Goal: Check status: Check status

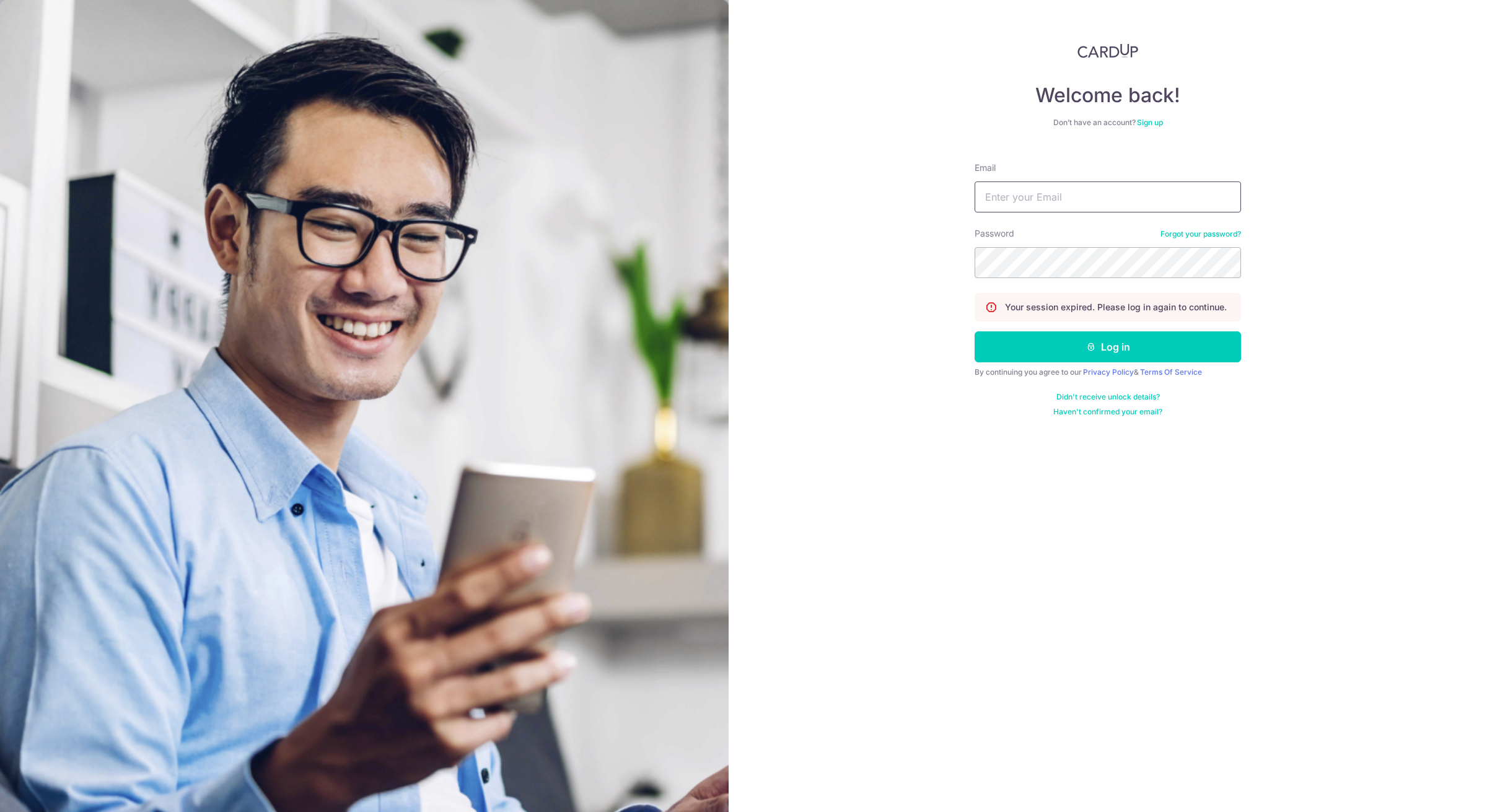
click at [1067, 187] on input "Email" at bounding box center [1108, 197] width 267 height 31
type input "[EMAIL_ADDRESS][DOMAIN_NAME]"
click at [975, 332] on button "Log in" at bounding box center [1108, 347] width 267 height 31
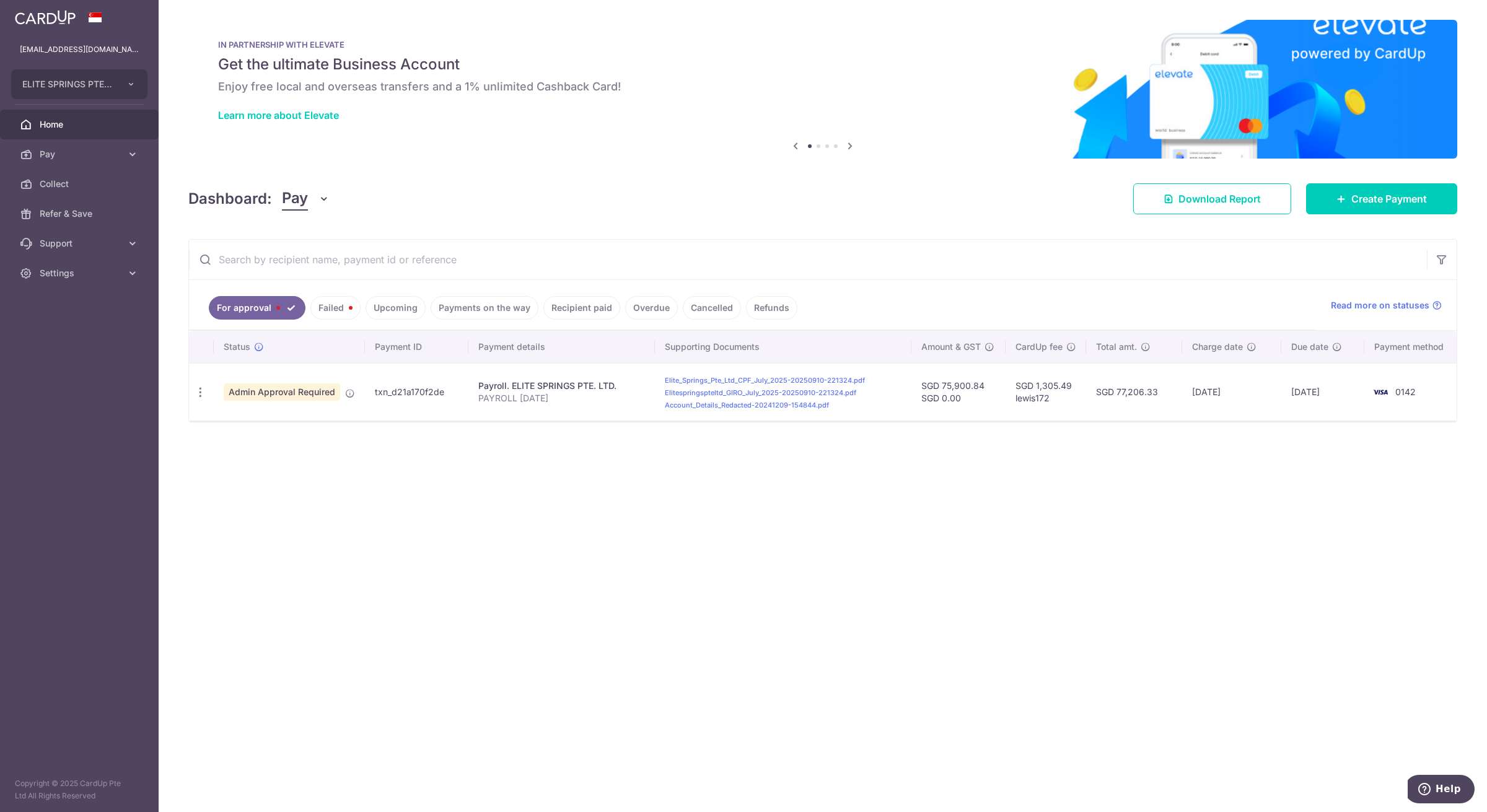
click at [587, 301] on link "Recipient paid" at bounding box center [581, 308] width 77 height 24
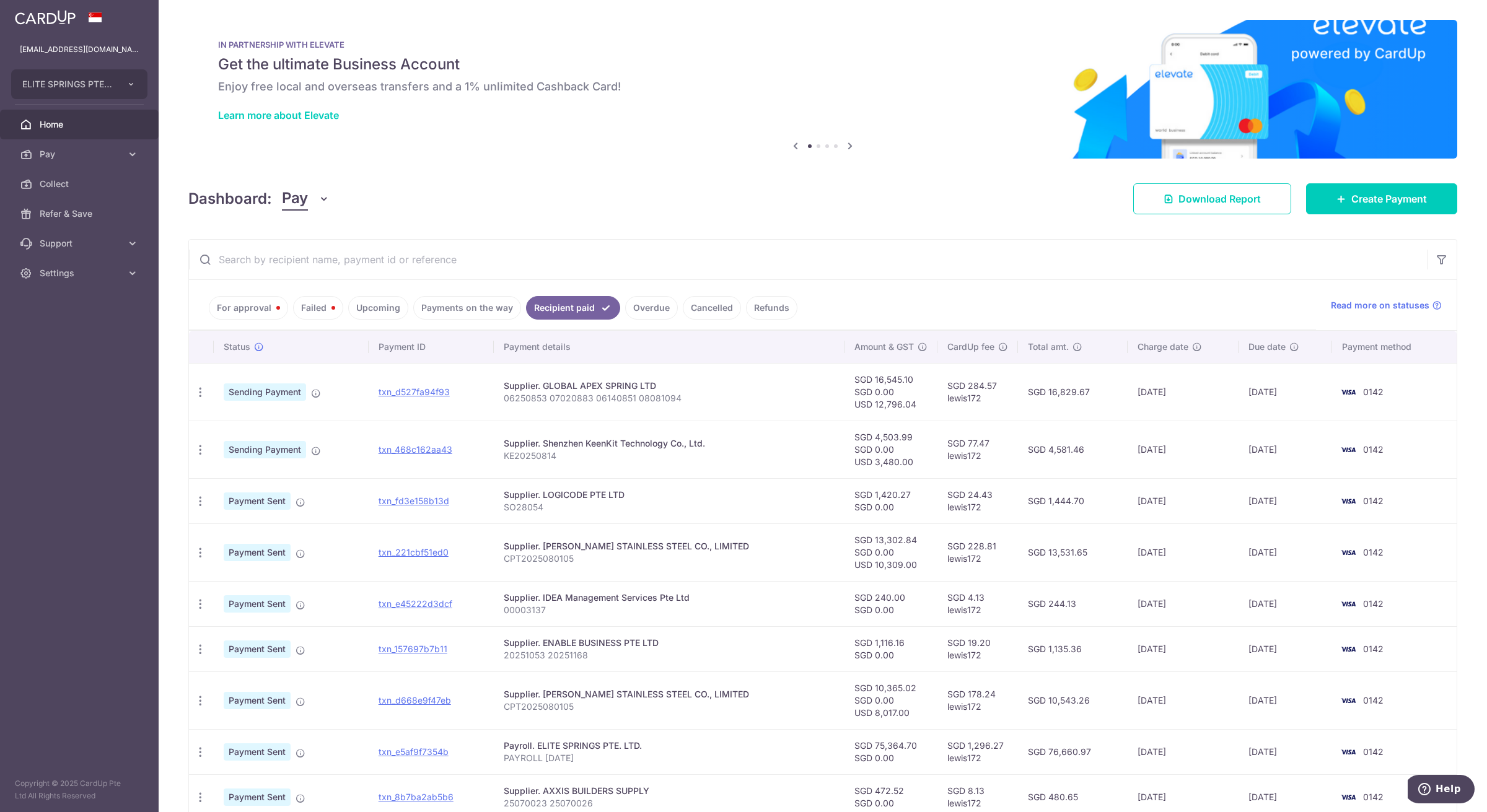
click at [318, 315] on link "Failed" at bounding box center [317, 308] width 50 height 24
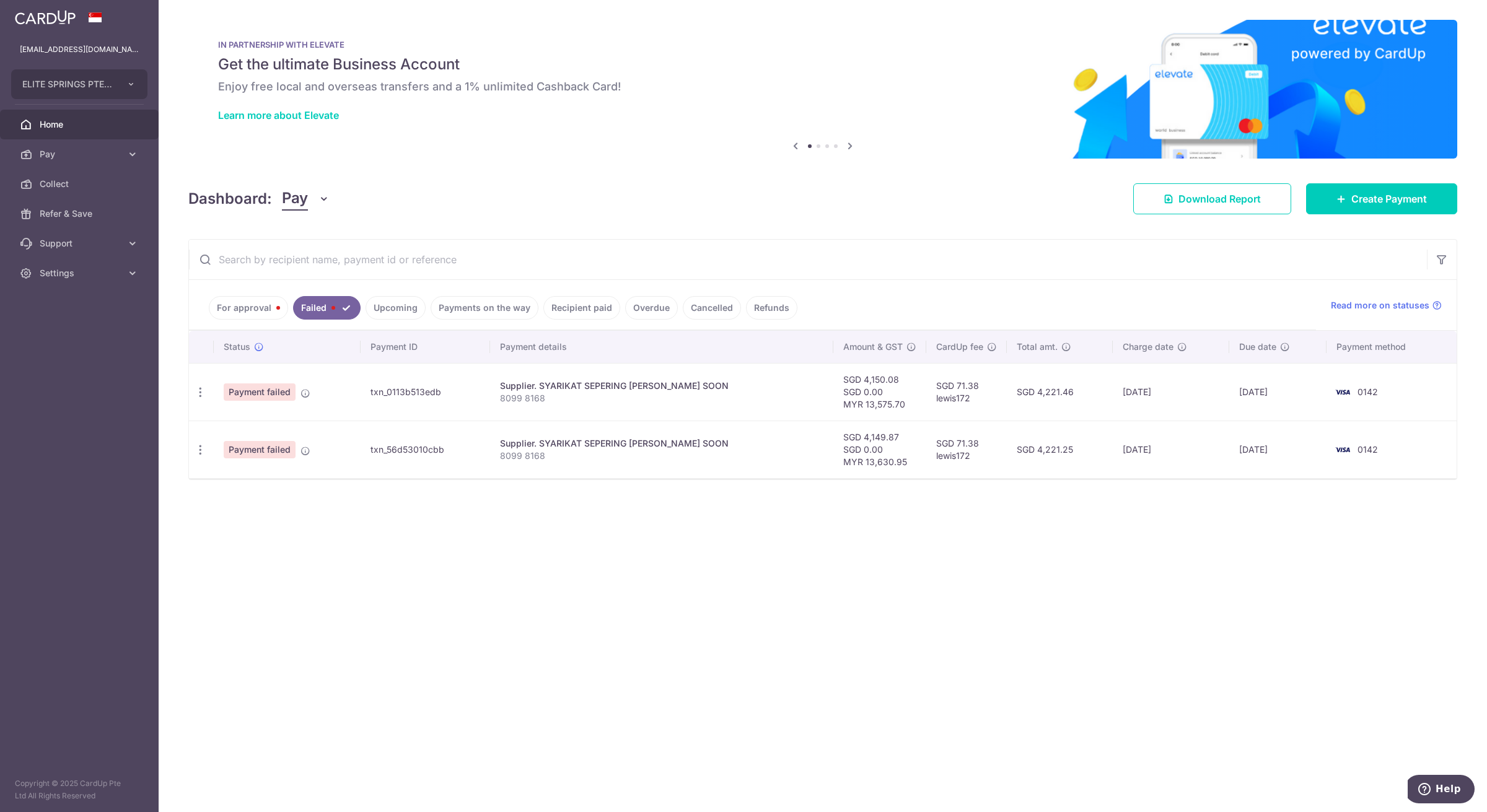
click at [394, 321] on ul "For approval Failed Upcoming Payments on the way Recipient paid Overdue Cancell…" at bounding box center [752, 304] width 1127 height 50
click at [564, 314] on link "Recipient paid" at bounding box center [581, 308] width 77 height 24
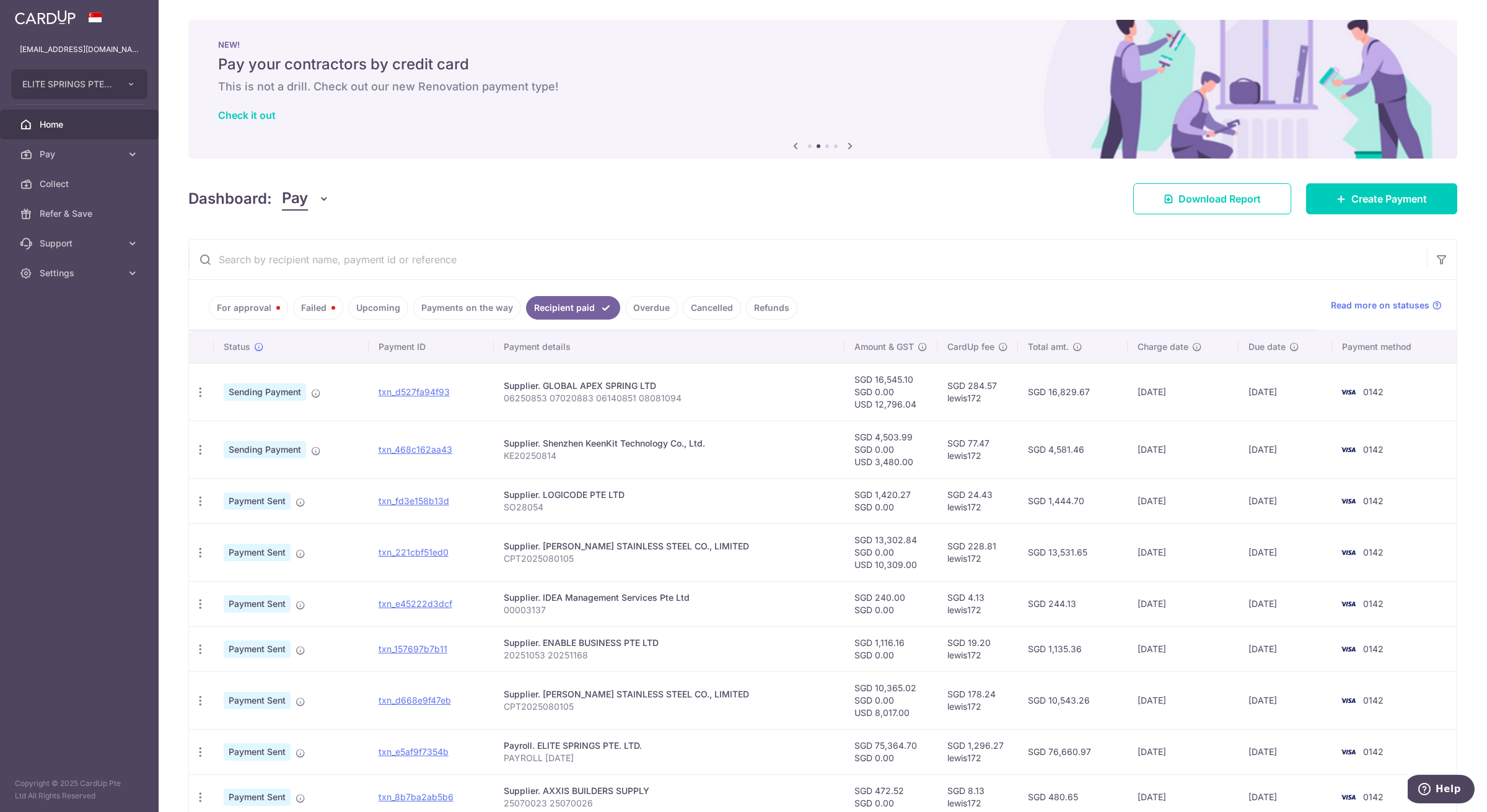
scroll to position [142, 0]
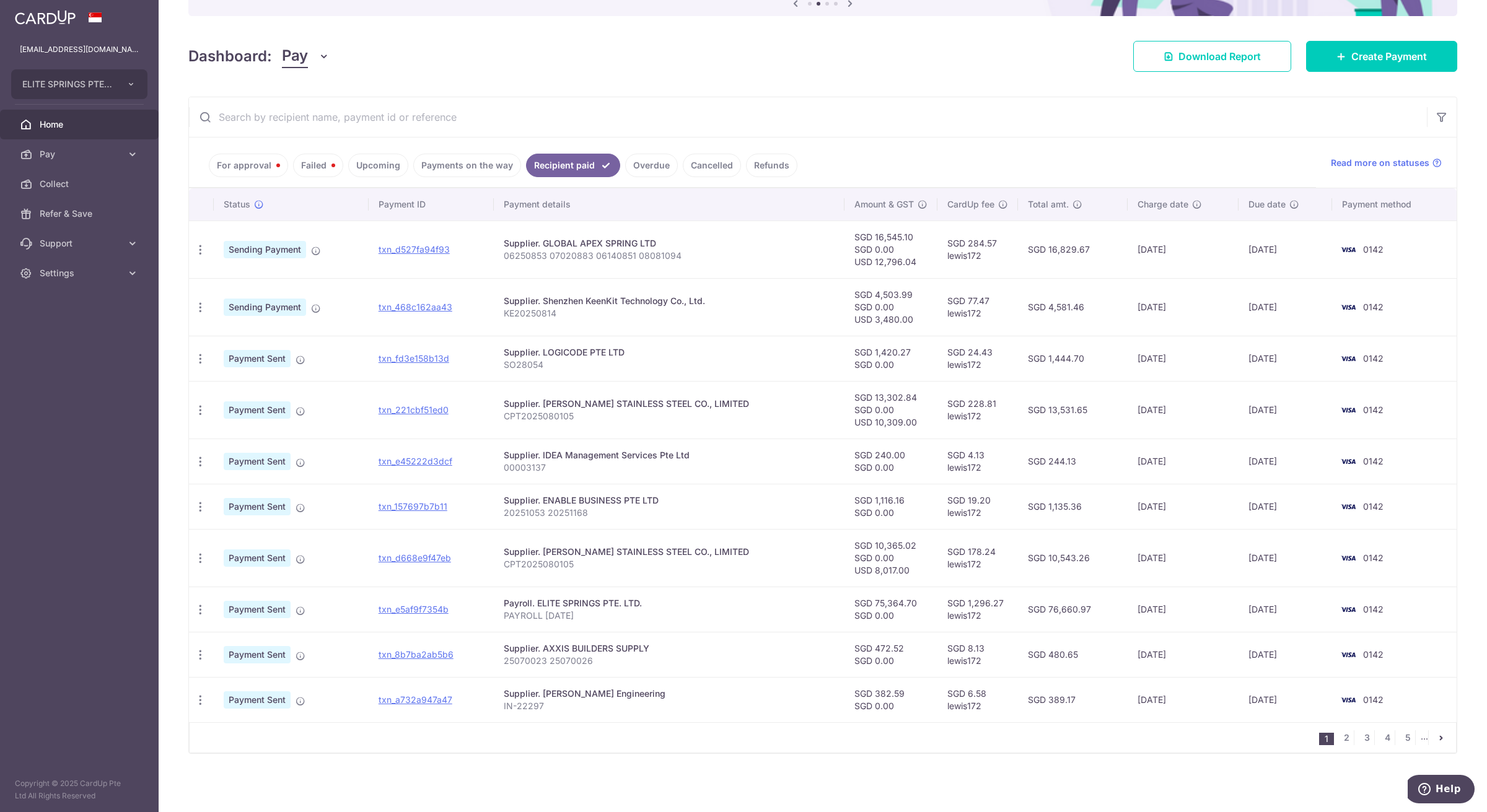
click at [412, 364] on td "txn_fd3e158b13d" at bounding box center [432, 358] width 125 height 45
drag, startPoint x: 424, startPoint y: 355, endPoint x: 809, endPoint y: 75, distance: 476.1
click at [424, 355] on link "txn_fd3e158b13d" at bounding box center [413, 358] width 71 height 11
